Goal: Transaction & Acquisition: Purchase product/service

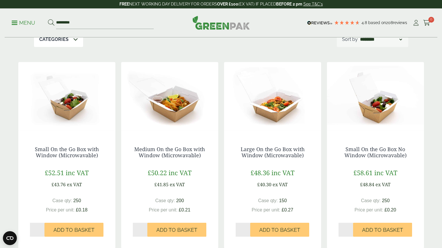
click at [31, 21] on p "Menu" at bounding box center [24, 22] width 24 height 7
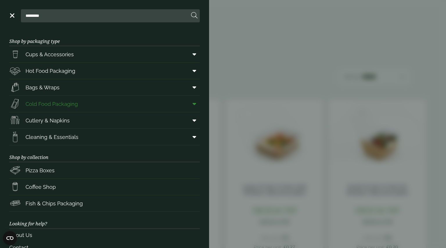
click at [80, 110] on link "Cold Food Packaging" at bounding box center [104, 104] width 190 height 16
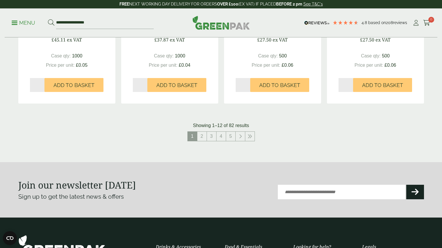
scroll to position [624, 0]
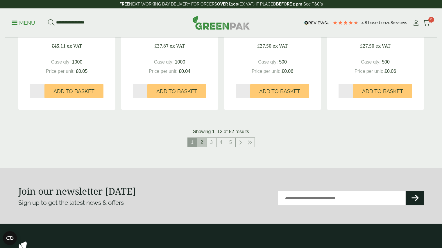
click at [202, 142] on link "2" at bounding box center [201, 142] width 9 height 9
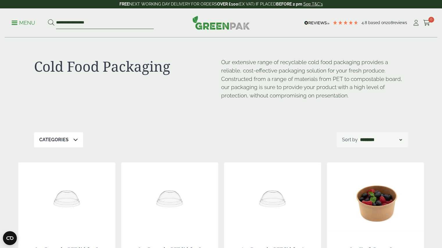
click at [84, 22] on input "**********" at bounding box center [105, 23] width 98 height 12
drag, startPoint x: 101, startPoint y: 27, endPoint x: 0, endPoint y: 1, distance: 103.9
click at [0, 1] on header "4.8 Based on 208 reviews FREE NEXT WORKING DAY DELIVERY - See T&C's FREE NEXT W…" at bounding box center [221, 18] width 442 height 37
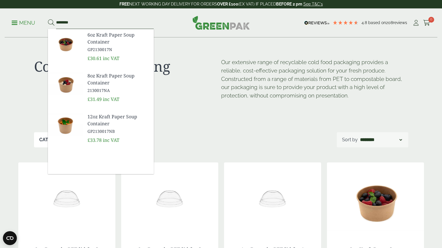
type input "********"
click at [48, 19] on button at bounding box center [51, 23] width 6 height 8
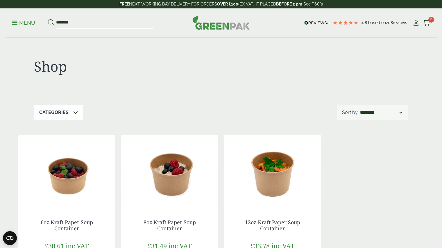
drag, startPoint x: 80, startPoint y: 20, endPoint x: 0, endPoint y: -9, distance: 84.7
type input "**********"
click at [48, 19] on button at bounding box center [51, 23] width 6 height 8
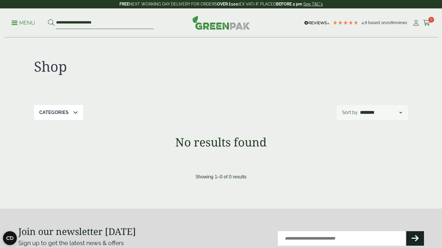
click at [104, 21] on input "**********" at bounding box center [105, 23] width 98 height 12
click at [11, 21] on div "**********" at bounding box center [221, 22] width 432 height 29
click at [14, 24] on link "Menu" at bounding box center [24, 22] width 24 height 6
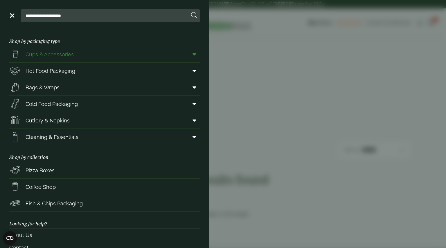
click at [71, 51] on span "Cups & Accessories" at bounding box center [50, 55] width 48 height 8
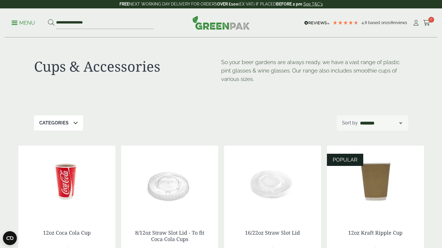
click at [15, 22] on p "Menu" at bounding box center [24, 22] width 24 height 7
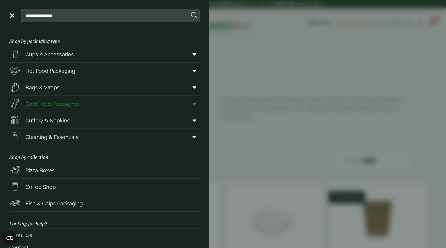
click at [84, 104] on link "Cold Food Packaging" at bounding box center [104, 104] width 190 height 16
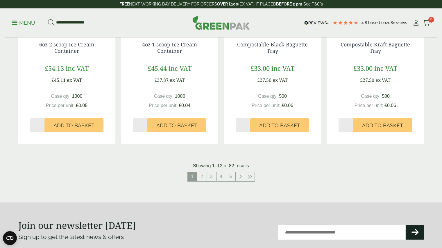
scroll to position [603, 0]
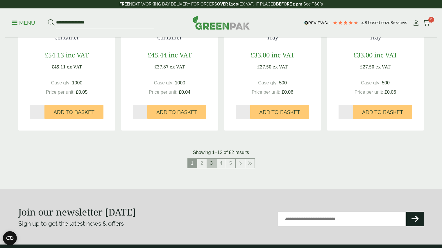
click at [211, 163] on link "3" at bounding box center [211, 163] width 9 height 9
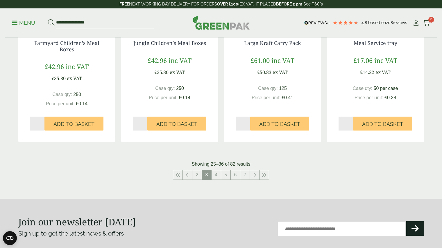
scroll to position [578, 0]
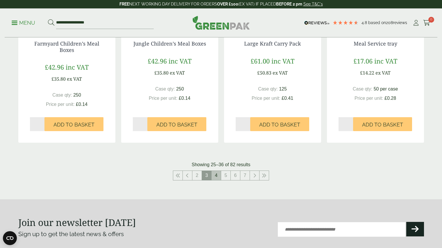
click at [215, 174] on link "4" at bounding box center [215, 175] width 9 height 9
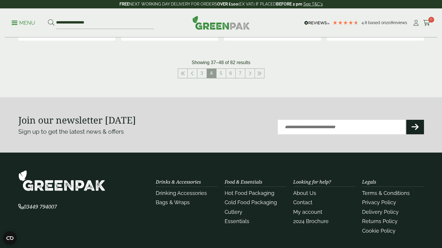
scroll to position [706, 0]
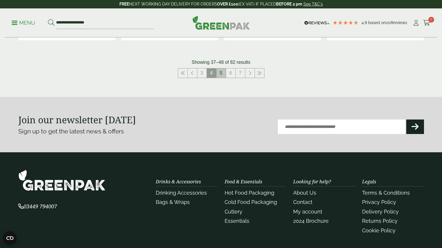
click at [221, 74] on link "5" at bounding box center [220, 73] width 9 height 9
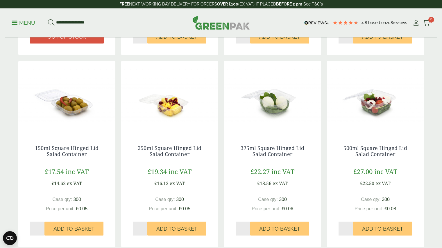
scroll to position [482, 0]
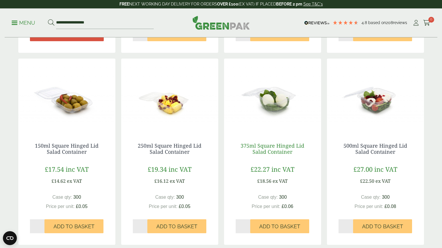
click at [265, 155] on link "375ml Square Hinged Lid Salad Container" at bounding box center [272, 148] width 64 height 13
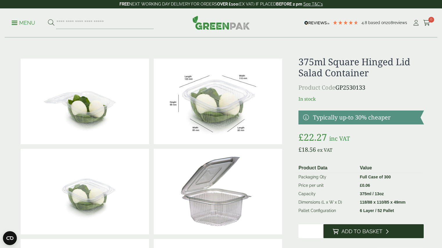
click at [377, 227] on button "Add to Basket" at bounding box center [373, 231] width 100 height 14
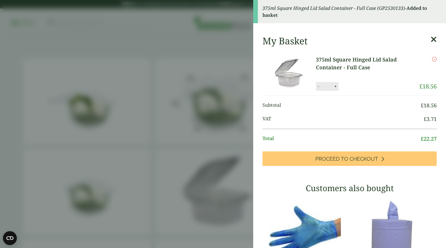
click at [431, 37] on icon at bounding box center [434, 39] width 6 height 8
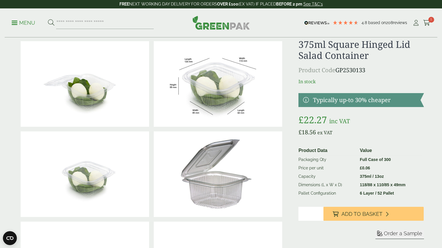
scroll to position [18, 0]
